Goal: Task Accomplishment & Management: Manage account settings

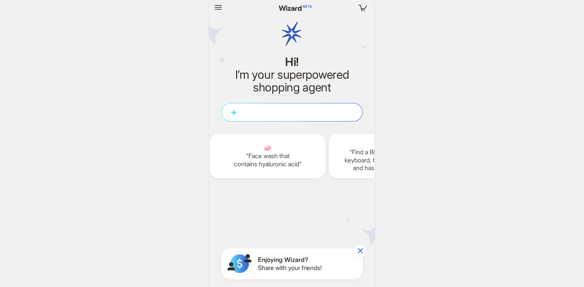
scroll to position [0, 950]
click at [222, 9] on icon "button" at bounding box center [217, 7] width 9 height 9
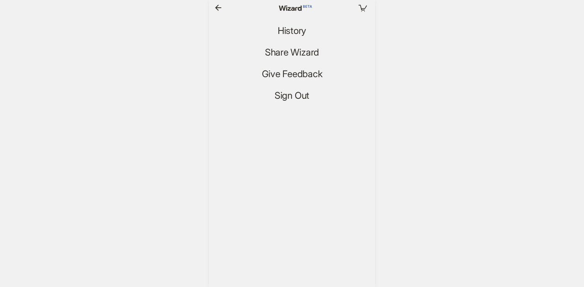
click at [215, 11] on icon "button" at bounding box center [217, 7] width 9 height 9
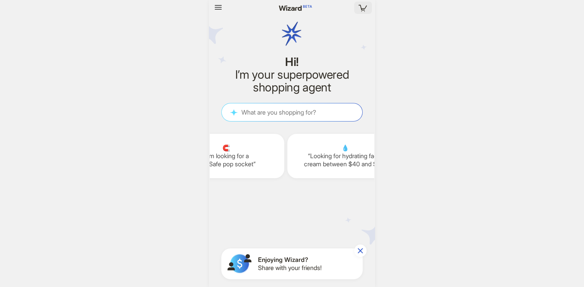
click at [364, 8] on icon "button" at bounding box center [363, 8] width 14 height 14
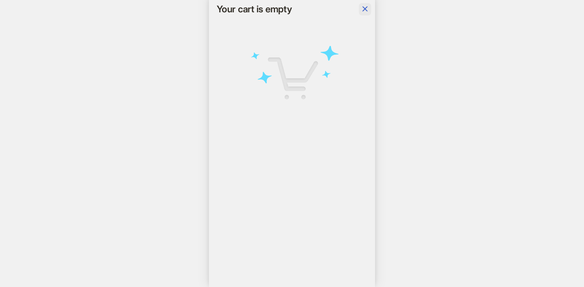
click at [368, 12] on icon "button" at bounding box center [364, 8] width 9 height 9
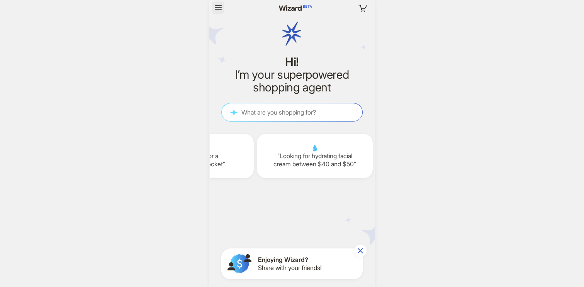
click at [217, 5] on icon "button" at bounding box center [218, 7] width 7 height 5
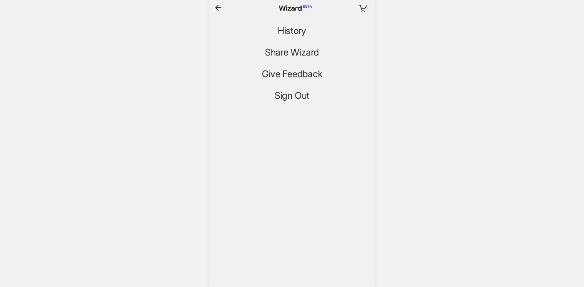
scroll to position [0, 1057]
click at [291, 29] on span "History" at bounding box center [292, 30] width 29 height 11
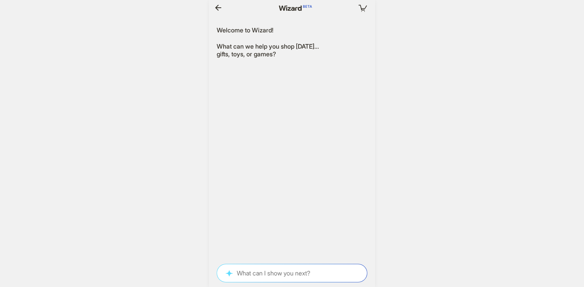
click at [215, 6] on icon "button" at bounding box center [217, 7] width 9 height 9
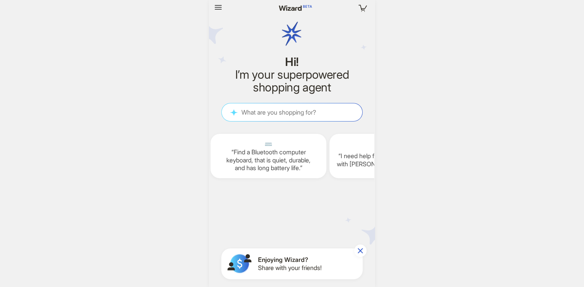
scroll to position [0, 1309]
click at [214, 9] on icon "button" at bounding box center [217, 7] width 9 height 9
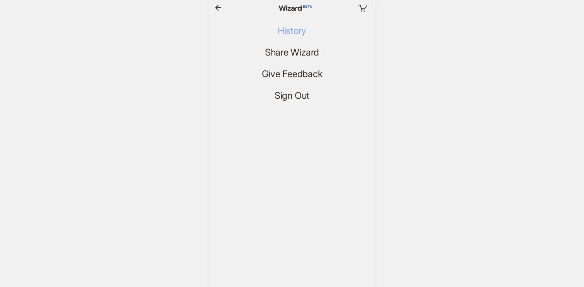
click at [288, 33] on span "History" at bounding box center [292, 30] width 29 height 11
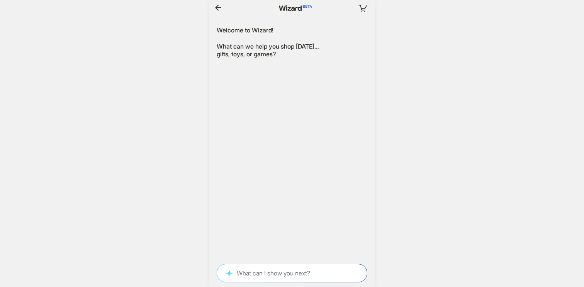
click at [217, 6] on icon "button" at bounding box center [218, 8] width 6 height 6
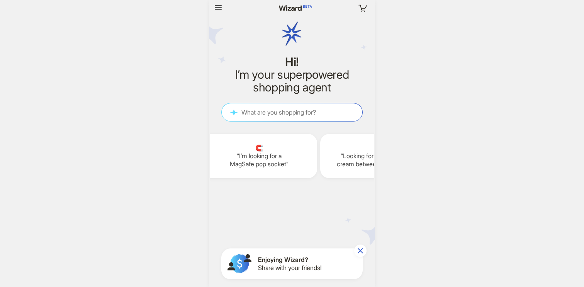
scroll to position [0, 1320]
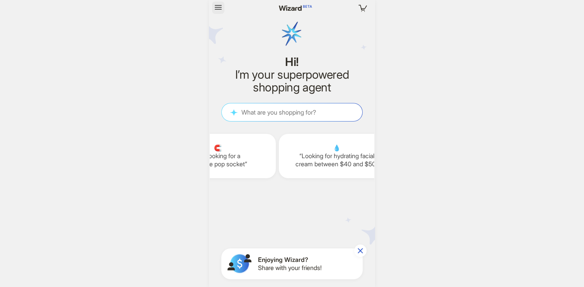
click at [215, 6] on icon "button" at bounding box center [217, 7] width 9 height 9
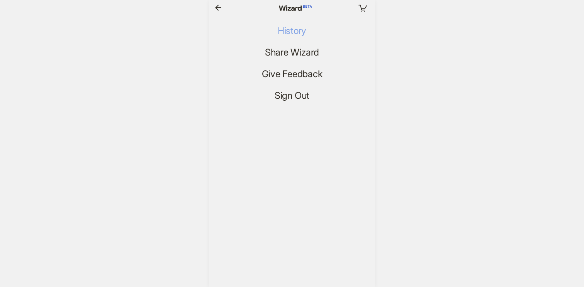
click at [293, 30] on span "History" at bounding box center [292, 30] width 29 height 11
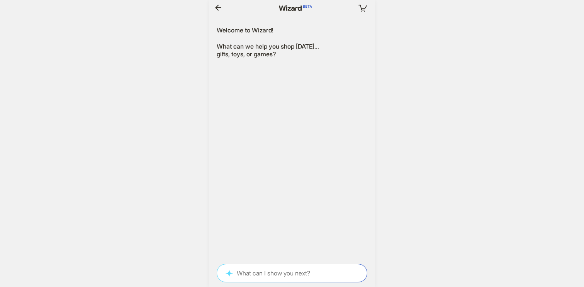
click at [217, 6] on icon "button" at bounding box center [218, 8] width 6 height 6
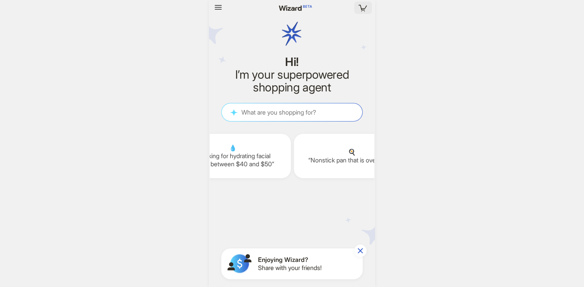
click at [363, 6] on icon "button" at bounding box center [363, 8] width 14 height 14
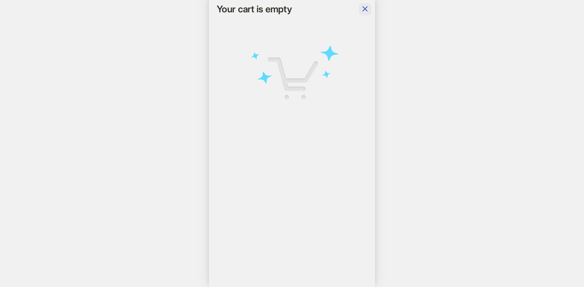
click at [368, 9] on icon "button" at bounding box center [364, 8] width 9 height 9
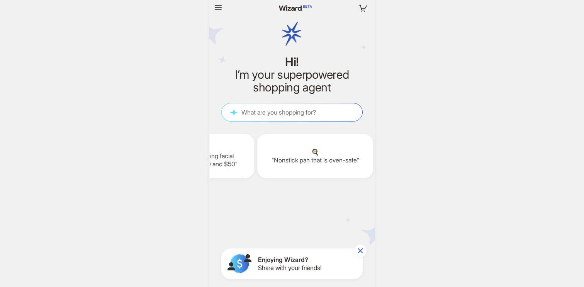
click at [363, 246] on button "button" at bounding box center [360, 251] width 12 height 12
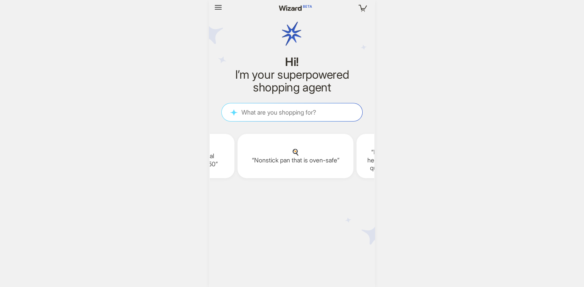
scroll to position [0, 1520]
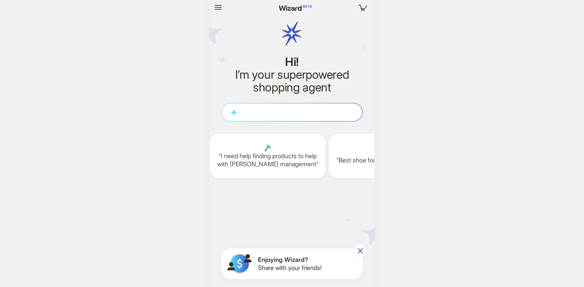
scroll to position [0, 950]
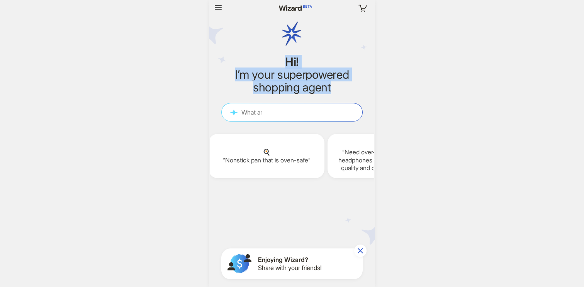
drag, startPoint x: 280, startPoint y: 63, endPoint x: 338, endPoint y: 90, distance: 63.9
click at [338, 90] on div "Hi! I’m your superpowered shopping agent" at bounding box center [291, 75] width 141 height 38
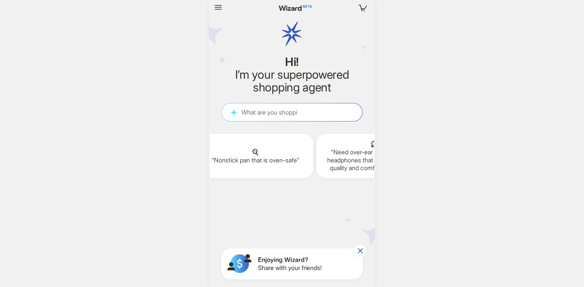
click at [434, 47] on div "Your cart is empty Hi! I’m your superpowered shopping agent What are you shoppi…" at bounding box center [292, 143] width 584 height 287
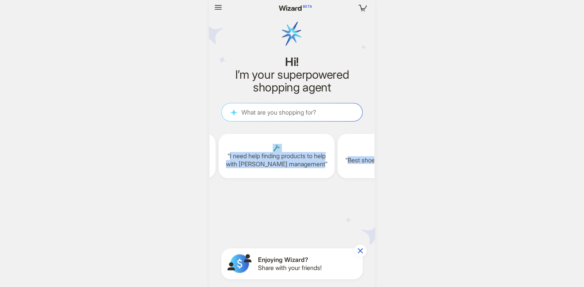
scroll to position [0, 1370]
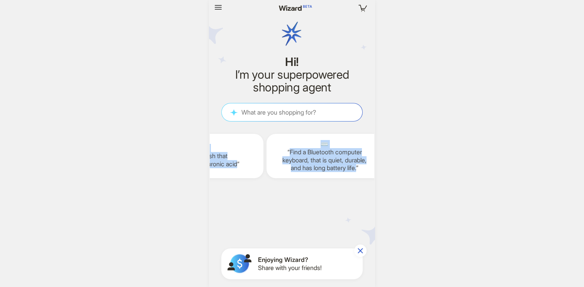
drag, startPoint x: 320, startPoint y: 147, endPoint x: 406, endPoint y: 162, distance: 86.6
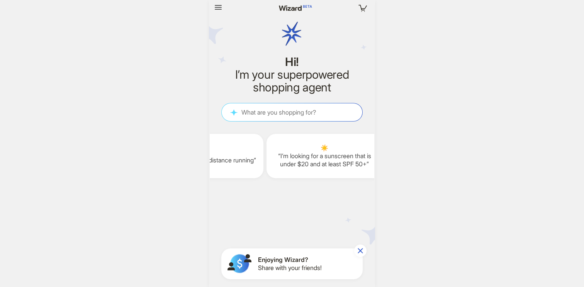
click at [373, 215] on div "Your cart is empty Hi! I’m your superpowered shopping agent What are you shoppi…" at bounding box center [292, 143] width 166 height 287
drag, startPoint x: 219, startPoint y: 8, endPoint x: 230, endPoint y: 51, distance: 45.0
click at [229, 50] on div "Your cart is empty Hi! I’m your superpowered shopping agent What are you shoppi…" at bounding box center [292, 143] width 166 height 287
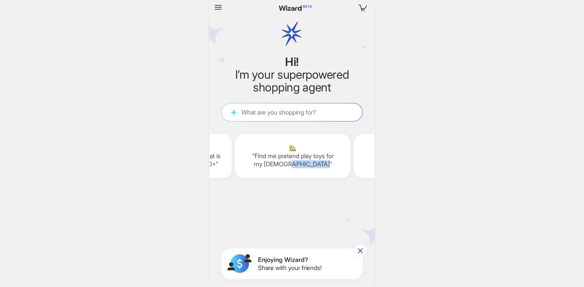
drag, startPoint x: 346, startPoint y: 219, endPoint x: 381, endPoint y: 243, distance: 42.4
click at [380, 242] on div "Your cart is empty Hi! I’m your superpowered shopping agent What are you shoppi…" at bounding box center [292, 143] width 584 height 287
drag, startPoint x: 381, startPoint y: 243, endPoint x: 230, endPoint y: 192, distance: 159.0
click at [230, 192] on div "Your cart is empty Hi! I’m your superpowered shopping agent What are you shoppi…" at bounding box center [292, 143] width 584 height 287
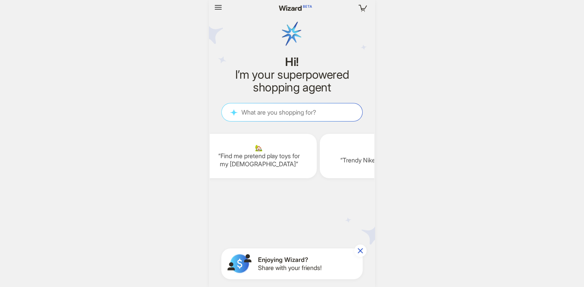
click at [492, 172] on div "Your cart is empty Hi! I’m your superpowered shopping agent What are you shoppi…" at bounding box center [292, 143] width 584 height 287
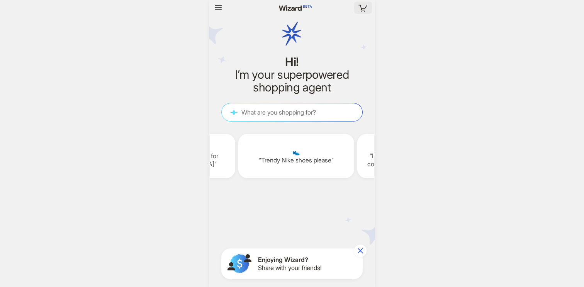
click at [359, 6] on icon "button" at bounding box center [363, 8] width 14 height 14
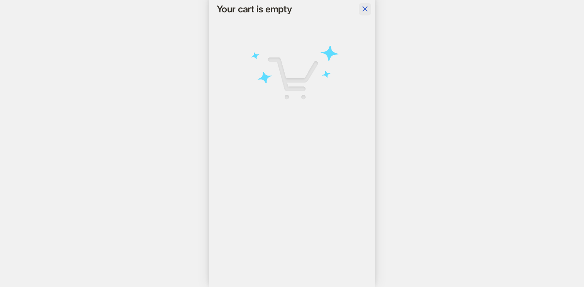
click at [365, 5] on icon "button" at bounding box center [364, 8] width 9 height 9
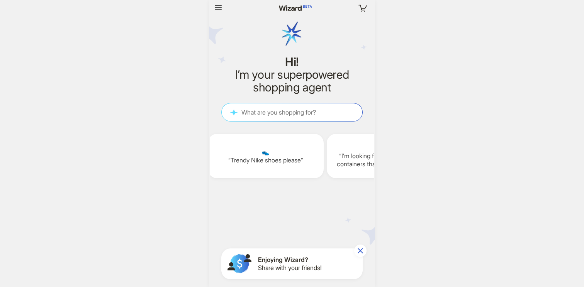
scroll to position [0, 1195]
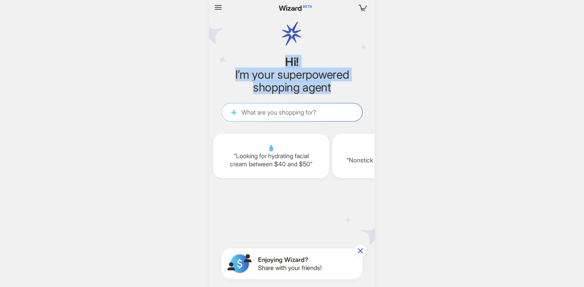
drag, startPoint x: 280, startPoint y: 59, endPoint x: 334, endPoint y: 88, distance: 61.8
click at [334, 88] on div "Hi! I’m your superpowered shopping agent" at bounding box center [291, 75] width 141 height 38
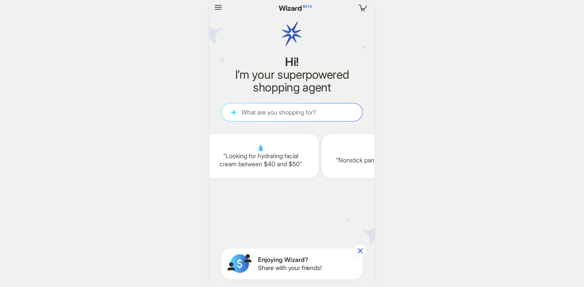
click at [335, 88] on h2 "I’m your superpowered shopping agent" at bounding box center [291, 80] width 141 height 25
drag, startPoint x: 335, startPoint y: 88, endPoint x: 340, endPoint y: 115, distance: 27.0
click at [340, 112] on div "Your cart is empty Hi! I’m your superpowered shopping agent What are you shoppi…" at bounding box center [292, 143] width 166 height 287
click at [335, 94] on div "Your cart is empty Hi! I’m your superpowered shopping agent What are you shoppi…" at bounding box center [292, 143] width 166 height 287
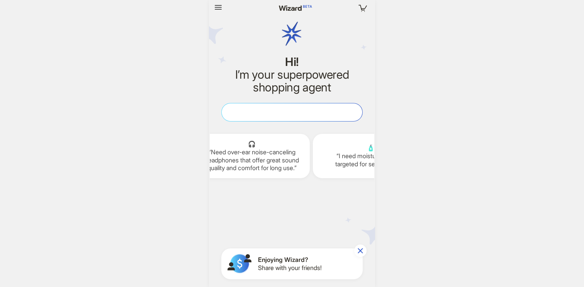
click at [328, 113] on textarea at bounding box center [292, 112] width 141 height 8
click at [378, 121] on div "Your cart is empty Hi! I’m your superpowered shopping agent What are you shoppi…" at bounding box center [292, 143] width 584 height 287
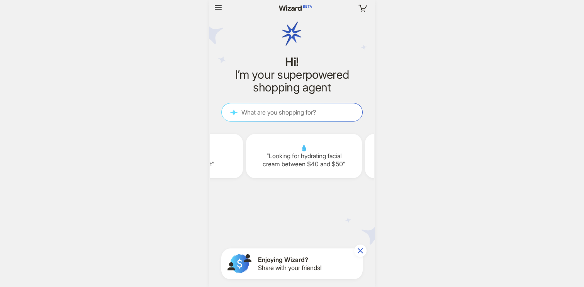
scroll to position [0, 1274]
click at [220, 10] on icon "button" at bounding box center [217, 7] width 9 height 9
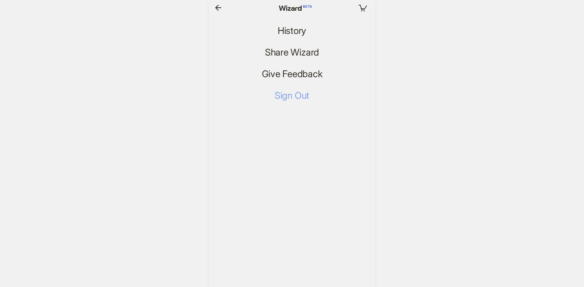
scroll to position [0, 1332]
click at [293, 93] on span "Sign Out" at bounding box center [291, 95] width 35 height 11
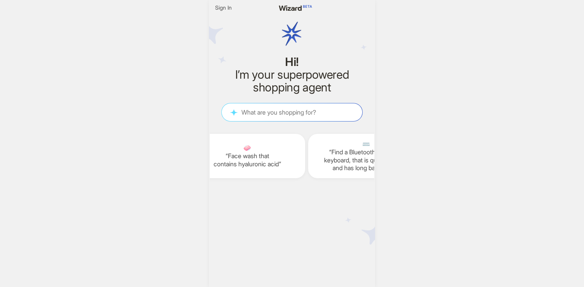
scroll to position [0, 973]
